Goal: Task Accomplishment & Management: Manage account settings

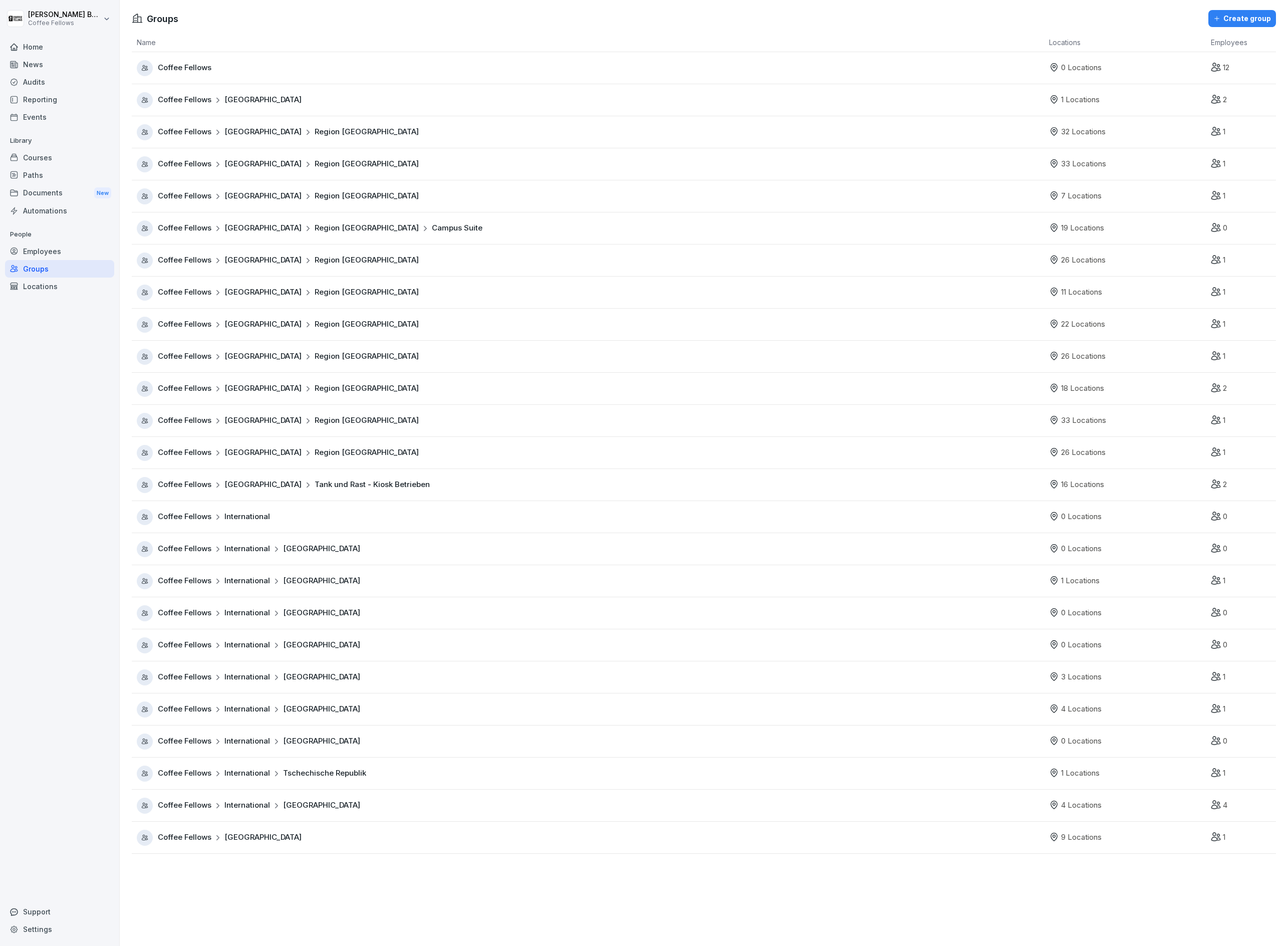
click at [15, 282] on icon at bounding box center [13, 285] width 8 height 8
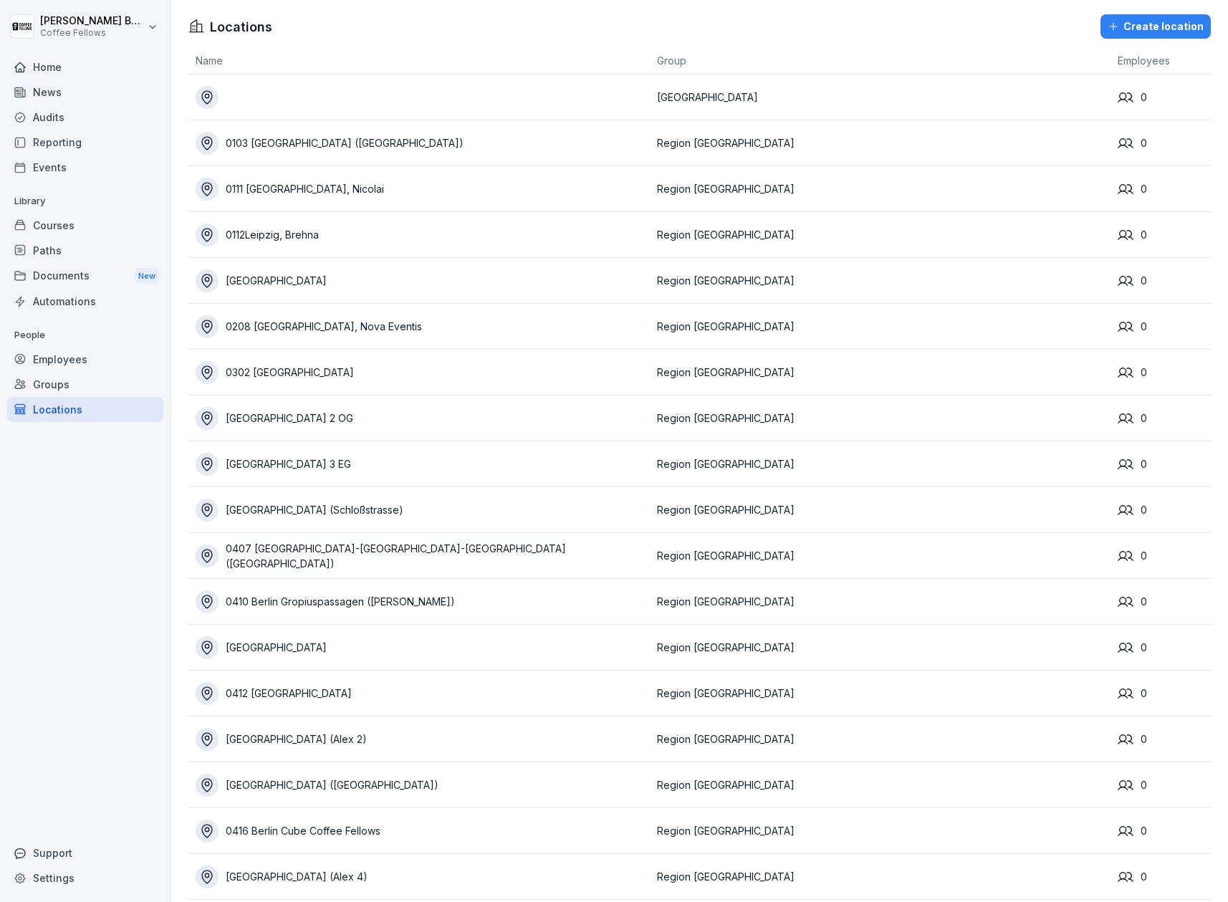
click at [44, 377] on div "Groups" at bounding box center [85, 384] width 156 height 25
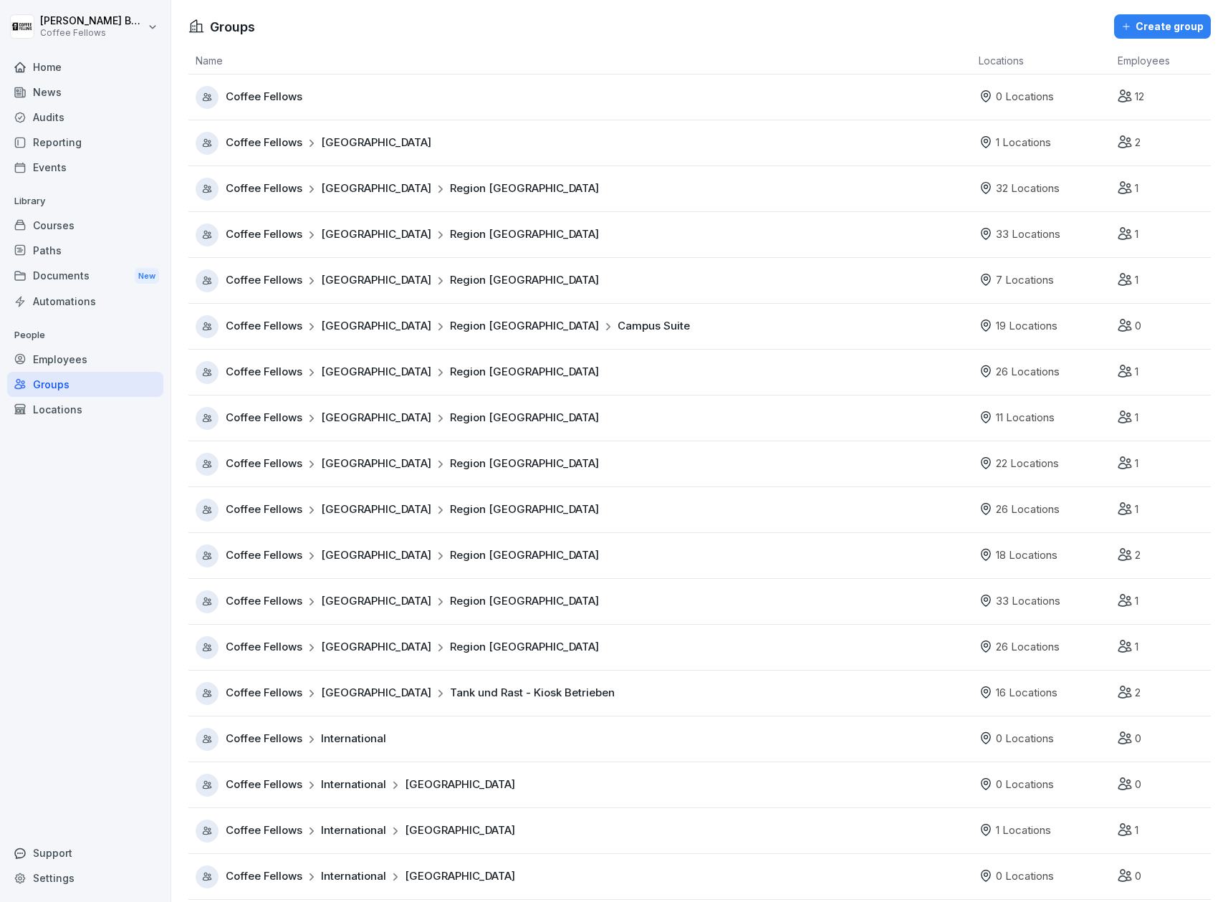
click at [450, 507] on span "Region [GEOGRAPHIC_DATA]" at bounding box center [524, 509] width 149 height 16
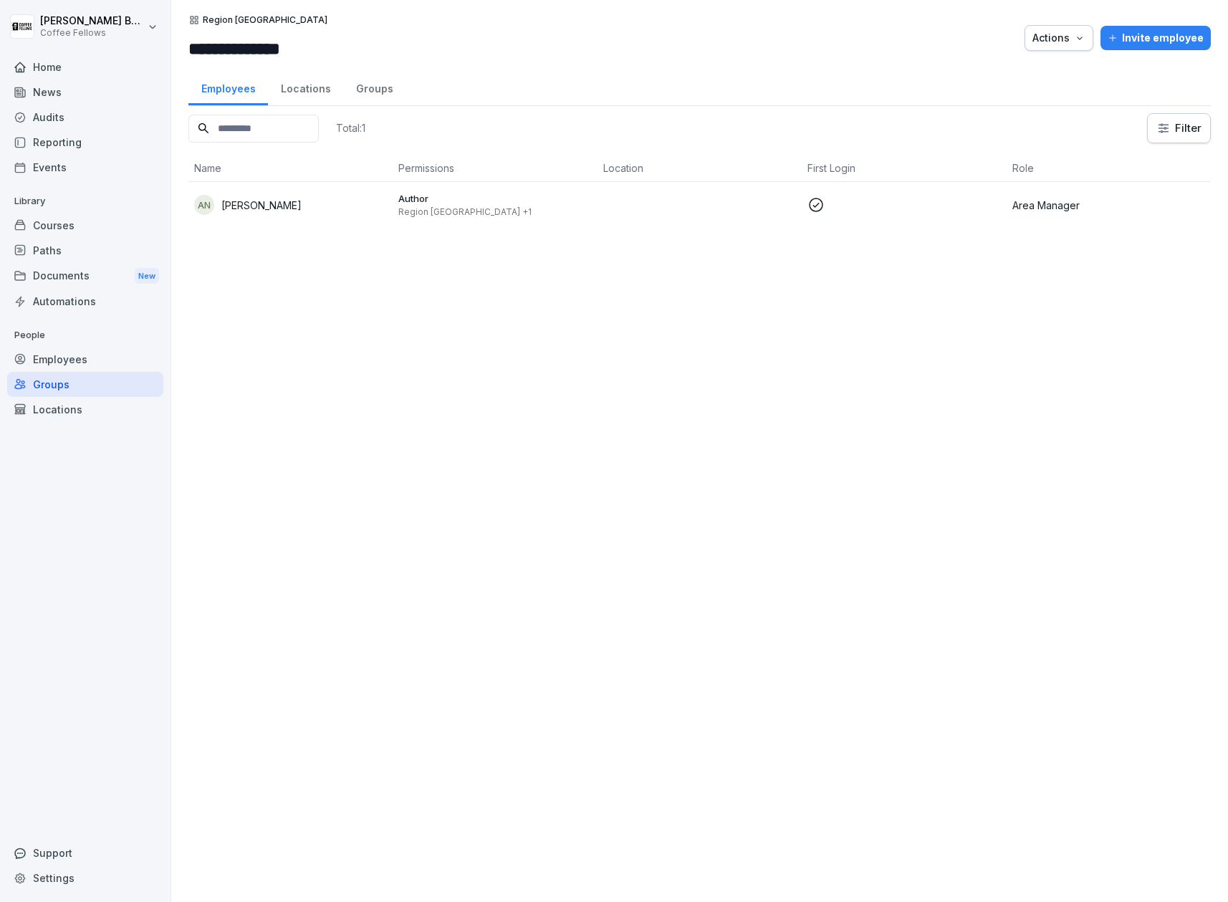
click at [310, 91] on div "Locations" at bounding box center [305, 87] width 75 height 37
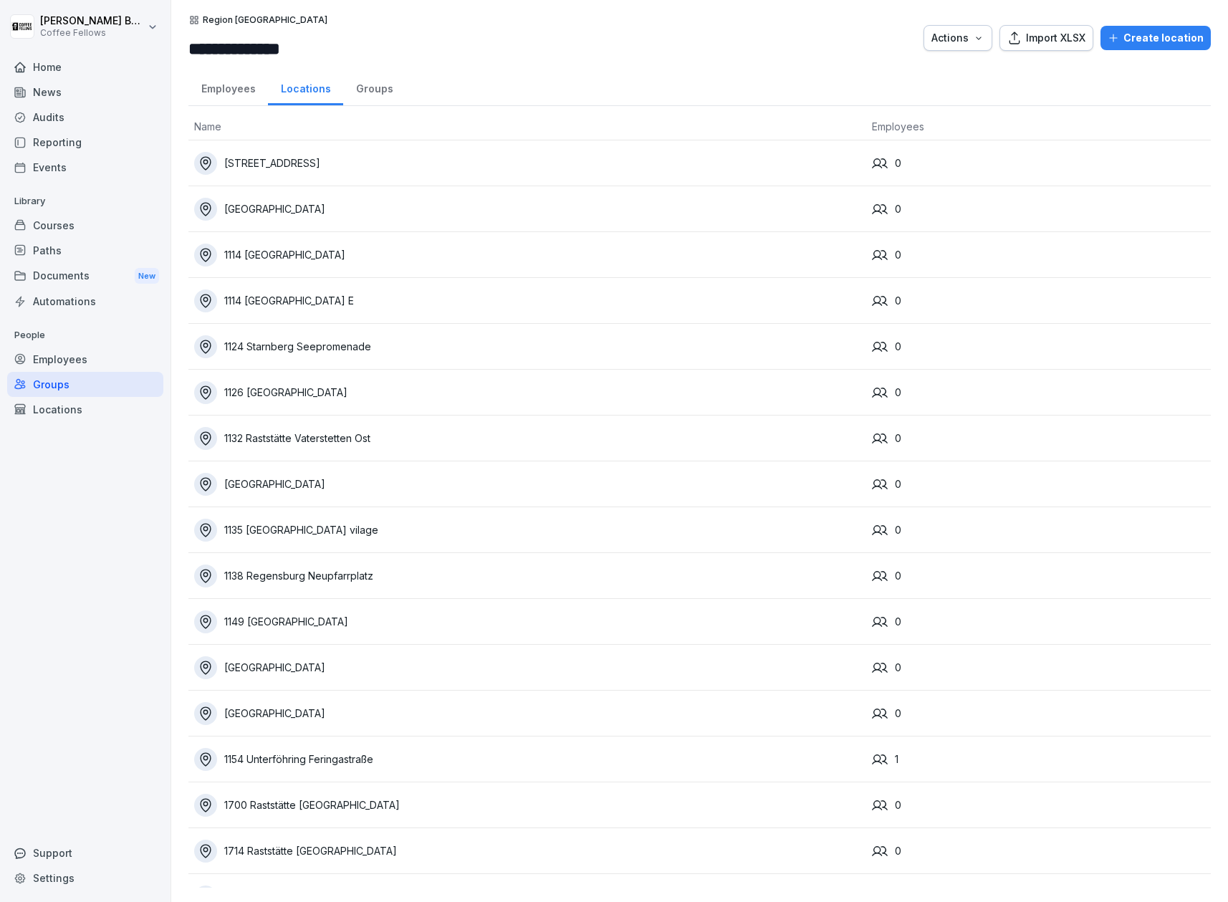
click at [382, 93] on div "Groups" at bounding box center [374, 87] width 62 height 37
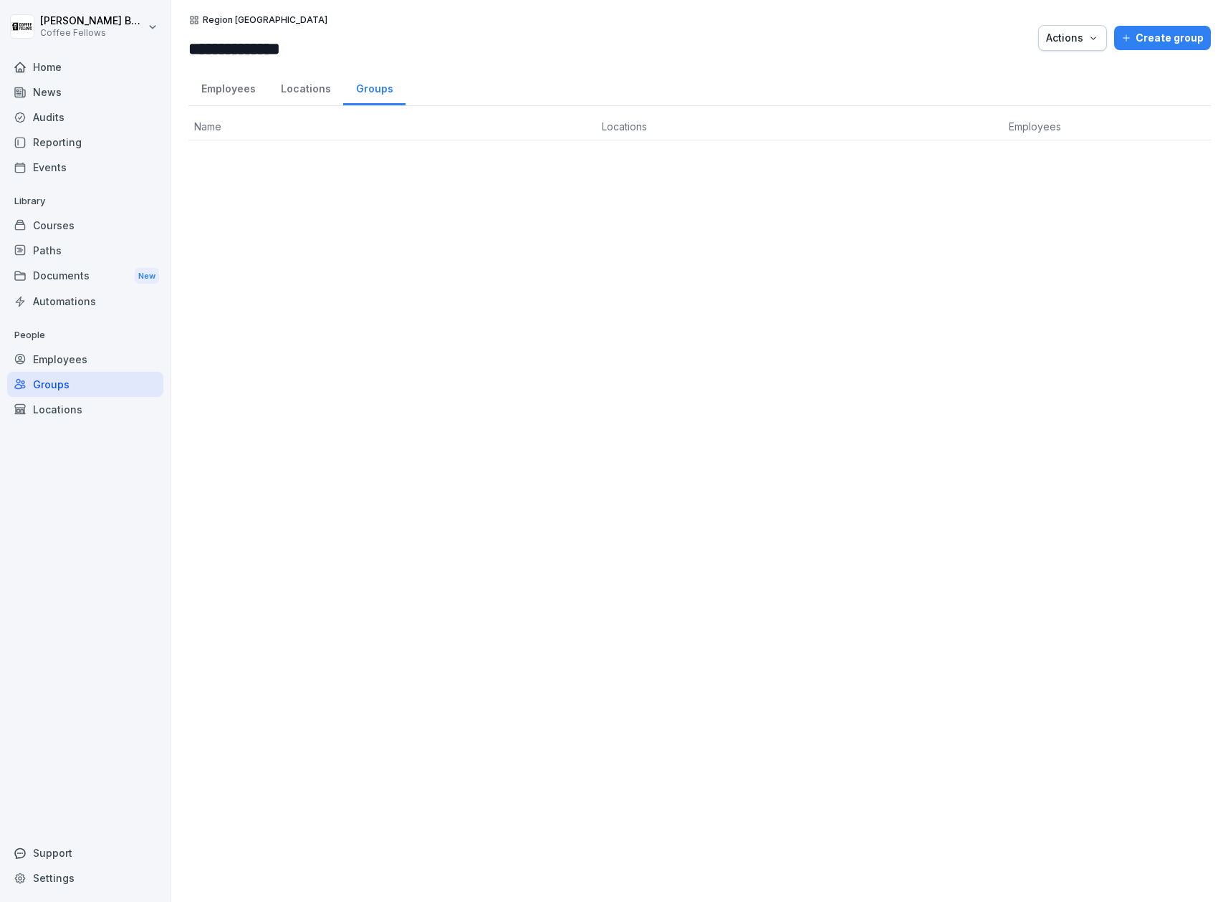
click at [313, 90] on div "Locations" at bounding box center [305, 87] width 75 height 37
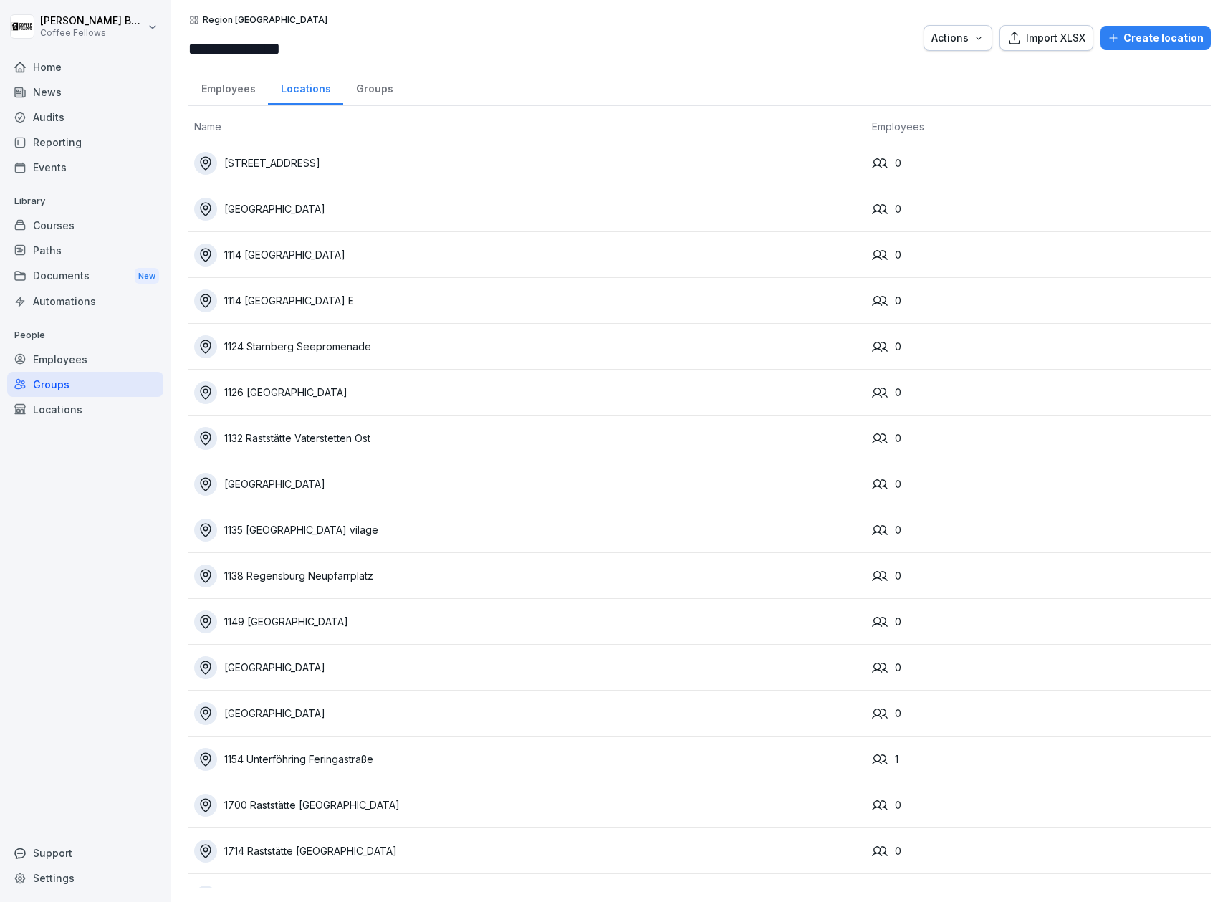
scroll to position [171, 0]
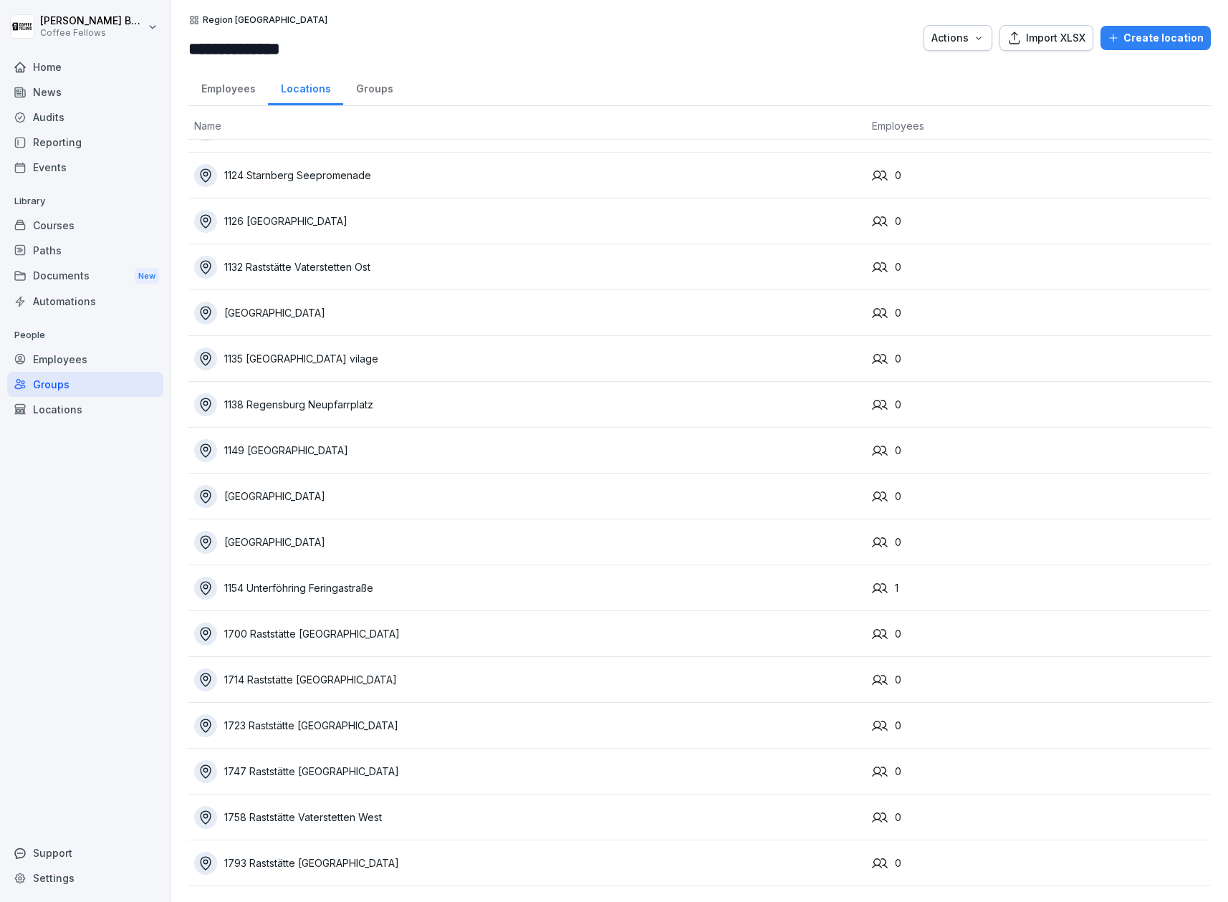
click at [383, 531] on div "[GEOGRAPHIC_DATA]" at bounding box center [527, 542] width 666 height 23
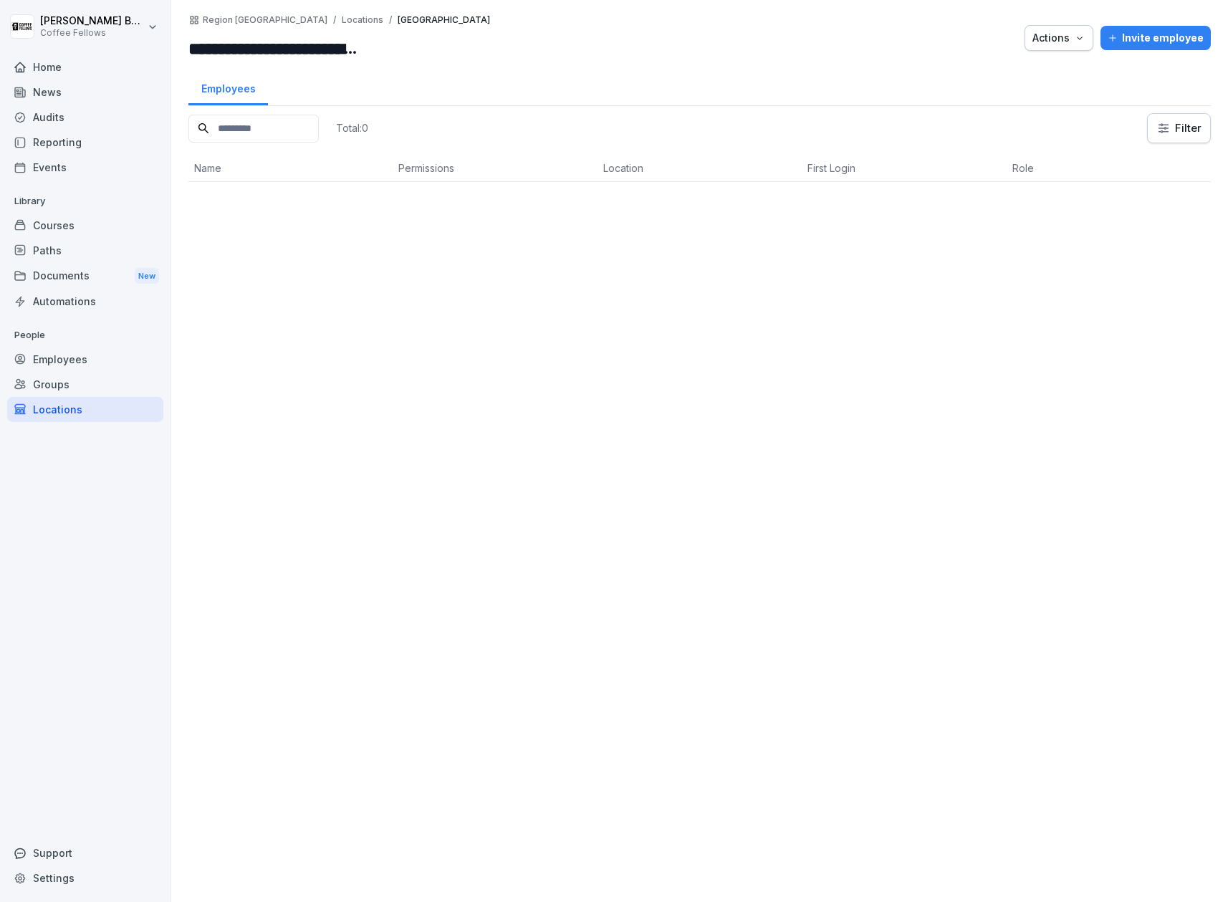
click at [1072, 37] on div "Actions" at bounding box center [1058, 38] width 53 height 16
click at [1027, 122] on p "Delete location" at bounding box center [1004, 120] width 72 height 13
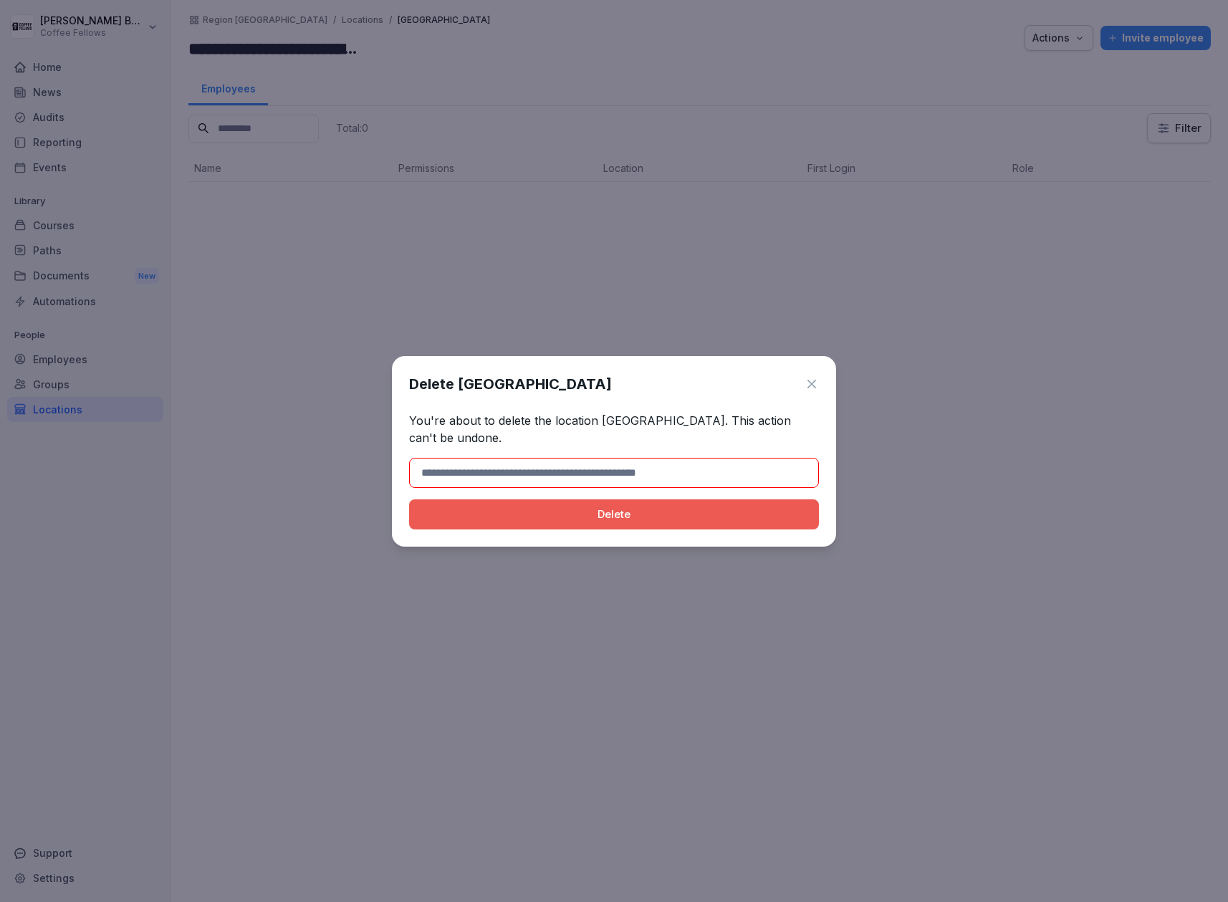
drag, startPoint x: 706, startPoint y: 383, endPoint x: 457, endPoint y: 381, distance: 249.3
click at [458, 378] on div "Delete [GEOGRAPHIC_DATA]" at bounding box center [614, 383] width 410 height 21
copy h1 "[GEOGRAPHIC_DATA]"
drag, startPoint x: 478, startPoint y: 479, endPoint x: 475, endPoint y: 469, distance: 10.4
click at [479, 479] on input at bounding box center [614, 473] width 410 height 30
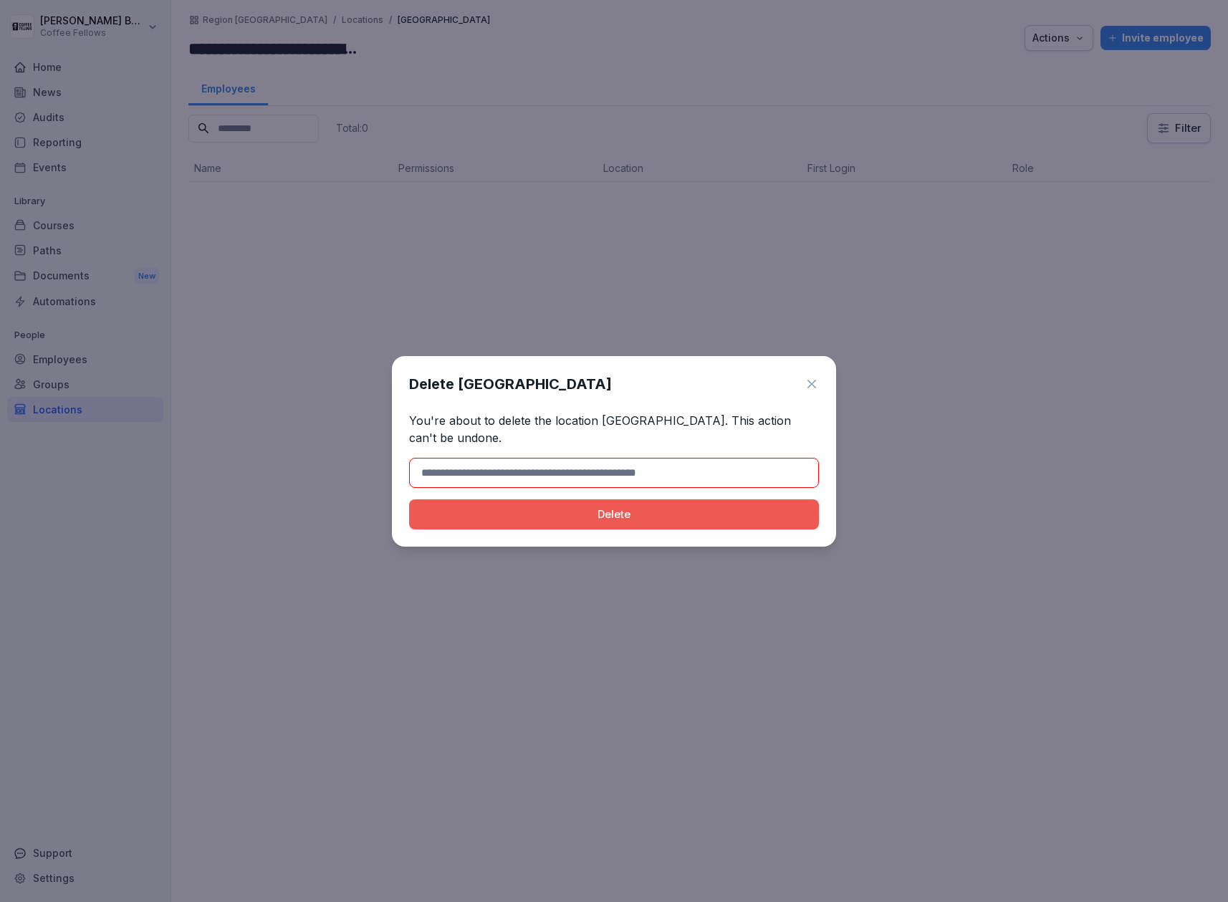
paste input "**********"
type input "**********"
click at [455, 505] on button "Delete" at bounding box center [614, 514] width 410 height 30
